Goal: Transaction & Acquisition: Download file/media

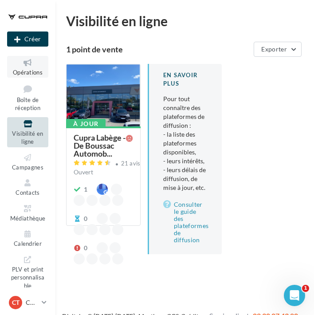
click at [28, 65] on icon at bounding box center [28, 63] width 36 height 10
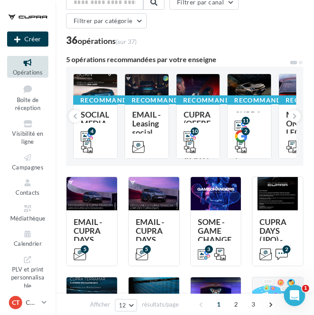
scroll to position [47, 0]
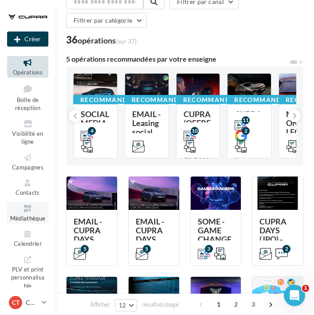
click at [27, 208] on icon at bounding box center [28, 209] width 36 height 10
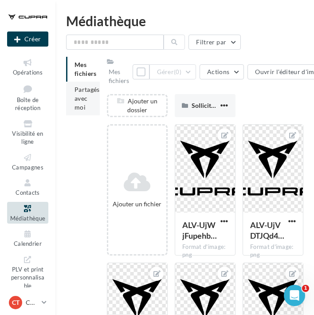
click at [75, 108] on span "Partagés avec moi" at bounding box center [87, 98] width 25 height 25
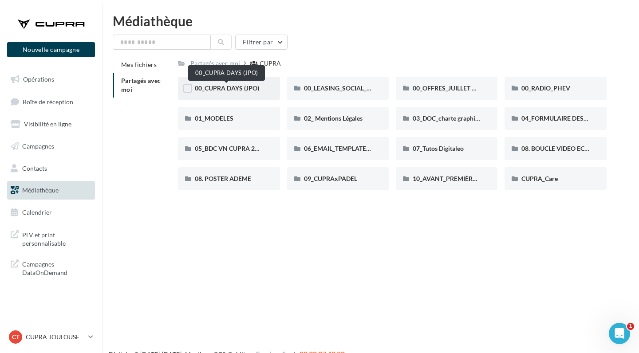
click at [239, 90] on span "00_CUPRA DAYS (JPO)" at bounding box center [227, 88] width 64 height 8
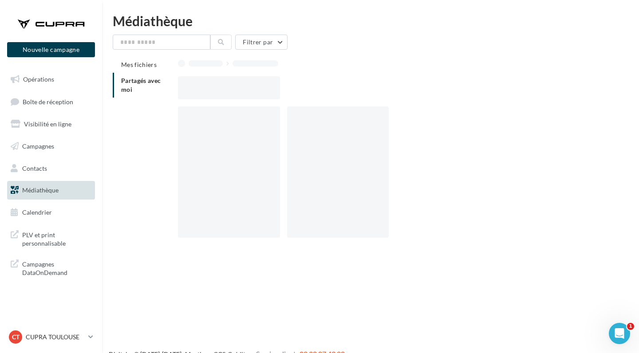
click at [239, 90] on div at bounding box center [229, 87] width 102 height 23
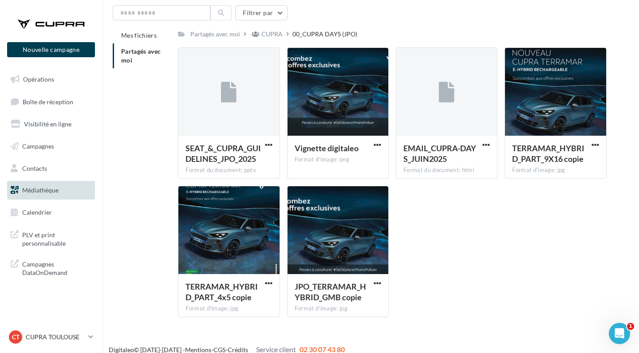
scroll to position [29, 0]
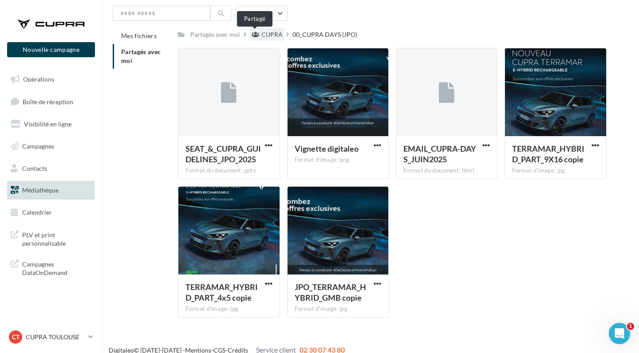
click at [261, 38] on div "CUPRA" at bounding box center [271, 34] width 21 height 9
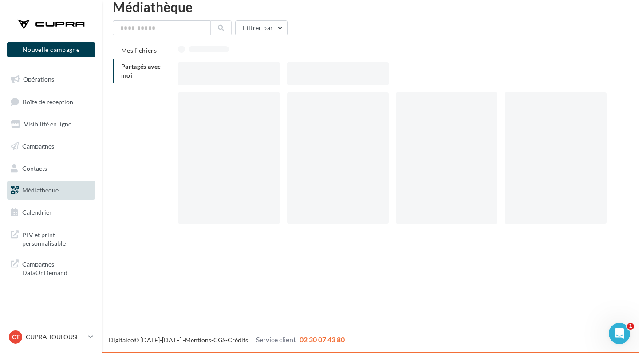
scroll to position [14, 0]
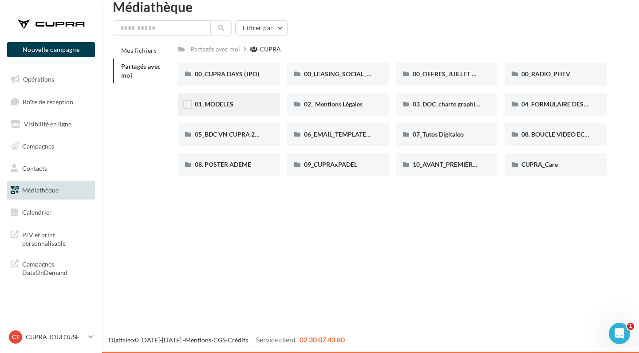
click at [246, 105] on div "01_MODELES" at bounding box center [229, 104] width 68 height 9
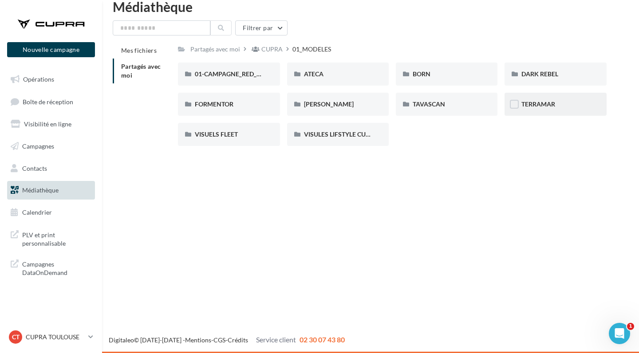
click at [314, 104] on div "TERRAMAR" at bounding box center [555, 104] width 68 height 9
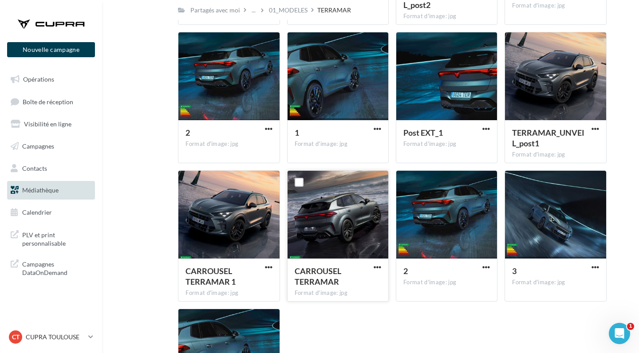
scroll to position [523, 0]
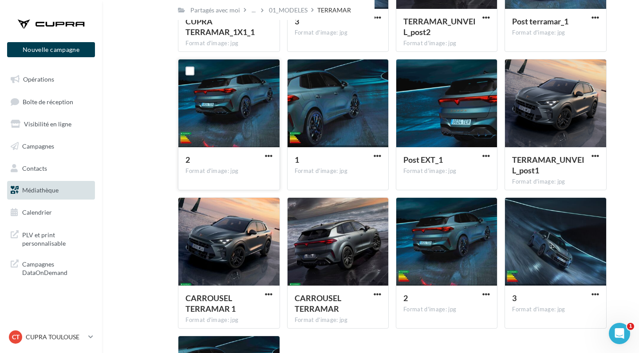
click at [215, 100] on div at bounding box center [228, 103] width 101 height 89
click at [265, 156] on span "button" at bounding box center [269, 156] width 8 height 8
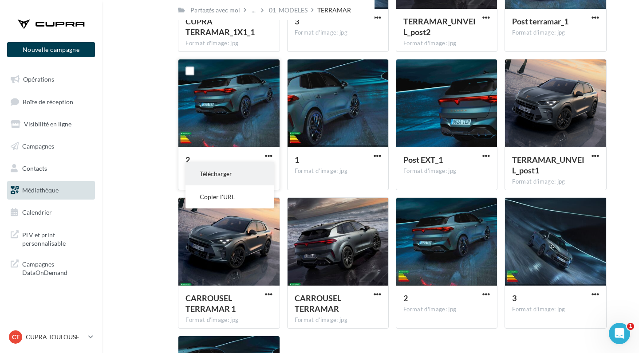
click at [257, 169] on button "Télécharger" at bounding box center [229, 173] width 89 height 23
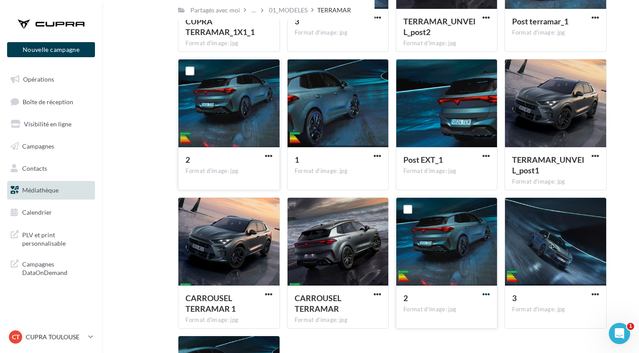
click at [314, 296] on span "button" at bounding box center [486, 295] width 8 height 8
click at [314, 313] on button "Télécharger" at bounding box center [447, 312] width 89 height 23
